Goal: Navigation & Orientation: Find specific page/section

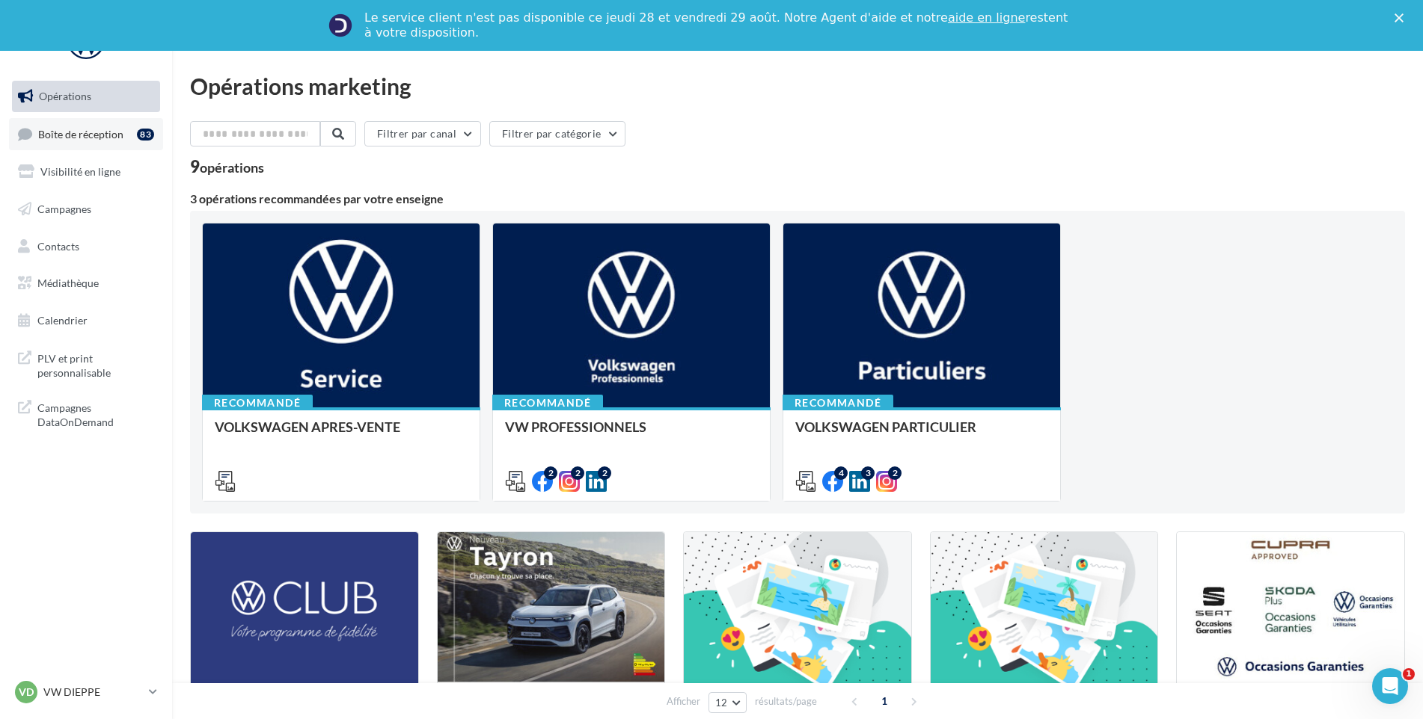
click at [105, 132] on span "Boîte de réception" at bounding box center [80, 133] width 85 height 13
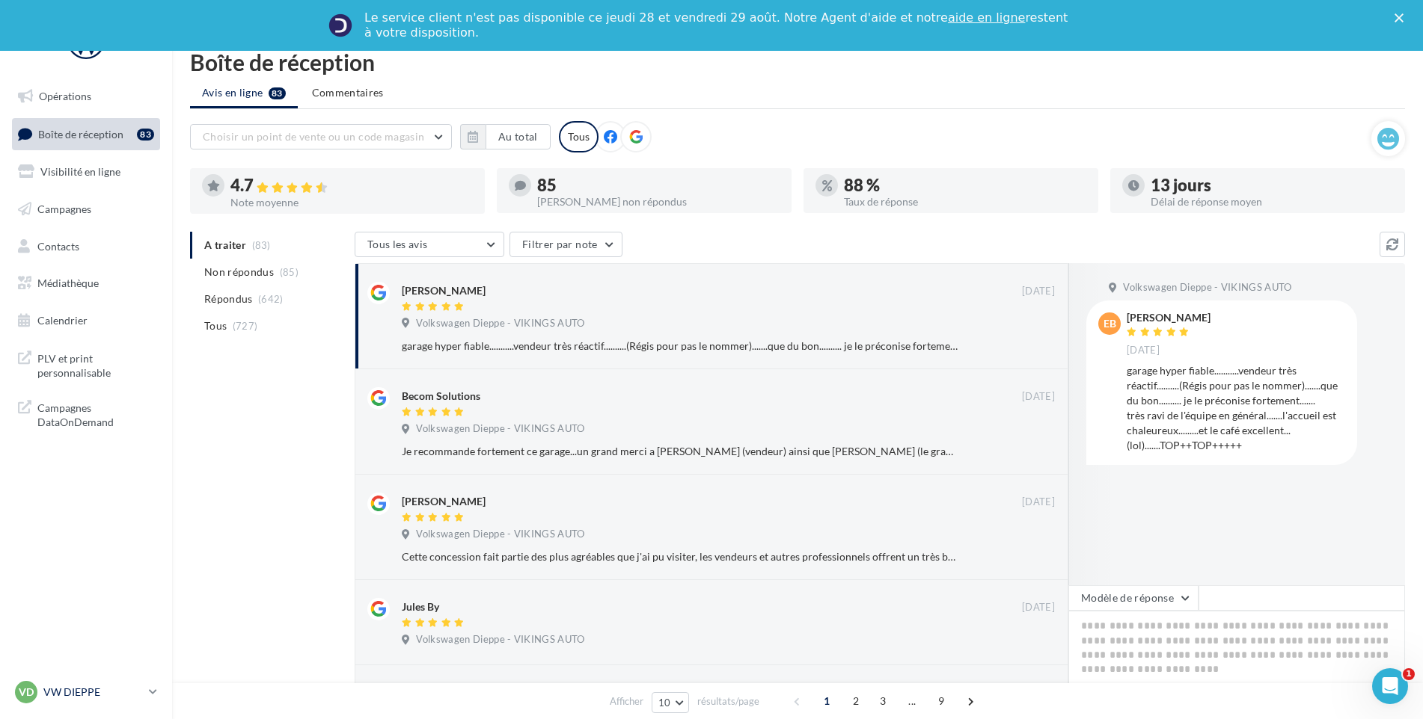
click at [92, 693] on p "VW DIEPPE" at bounding box center [92, 692] width 99 height 15
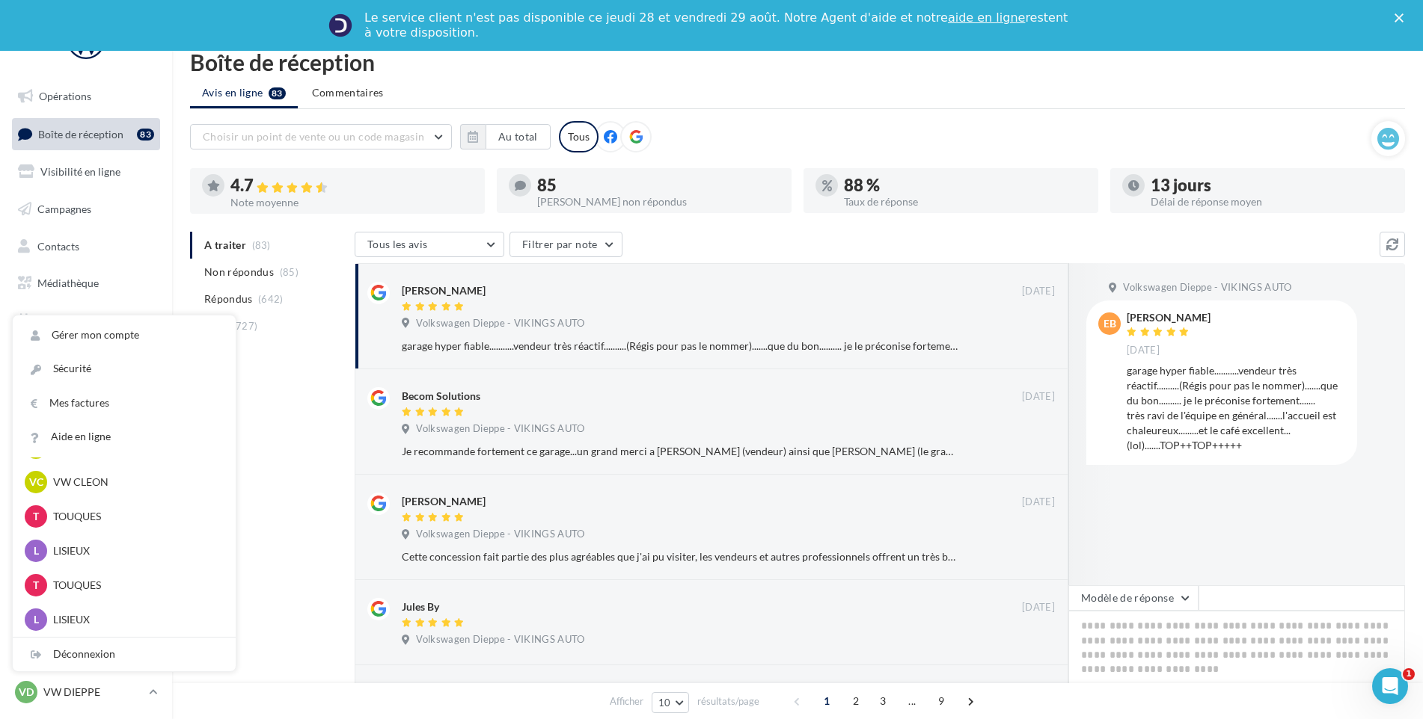
scroll to position [332, 0]
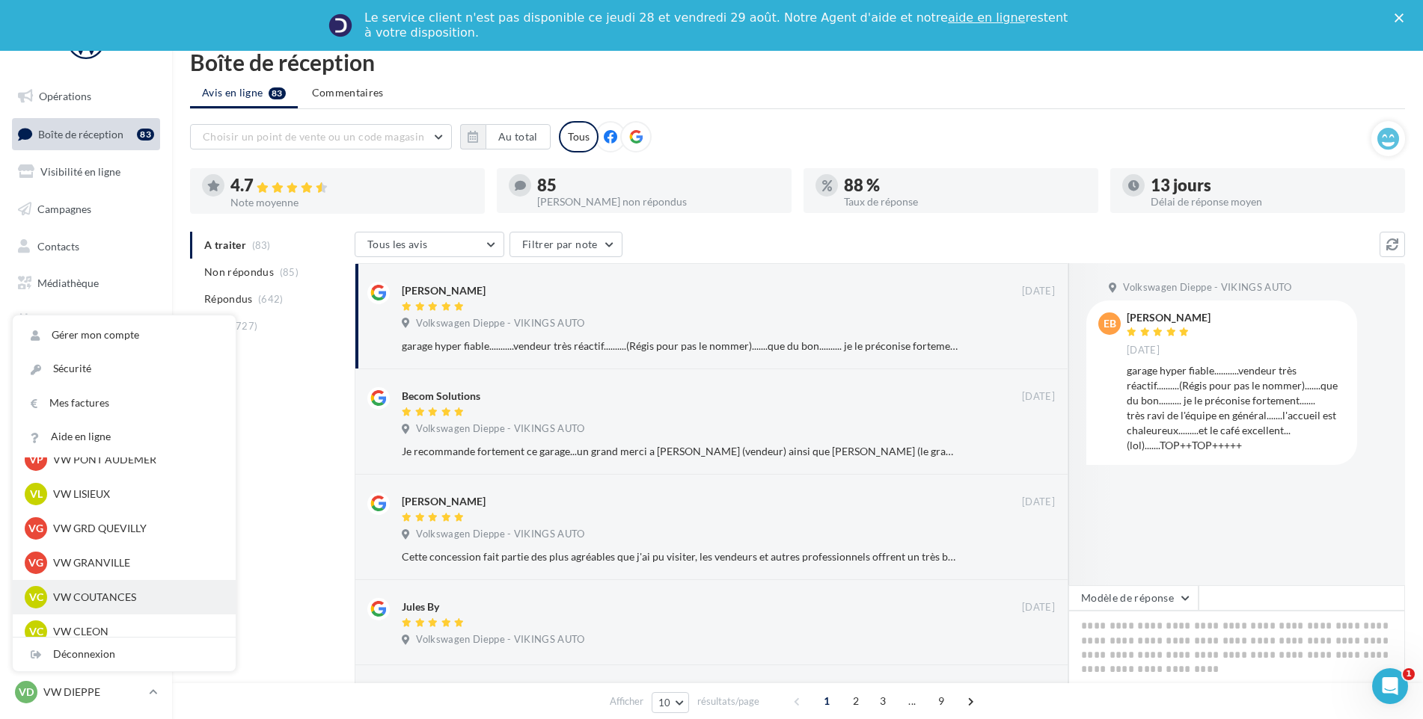
click at [121, 598] on p "VW COUTANCES" at bounding box center [135, 597] width 165 height 15
